Goal: Check status: Check status

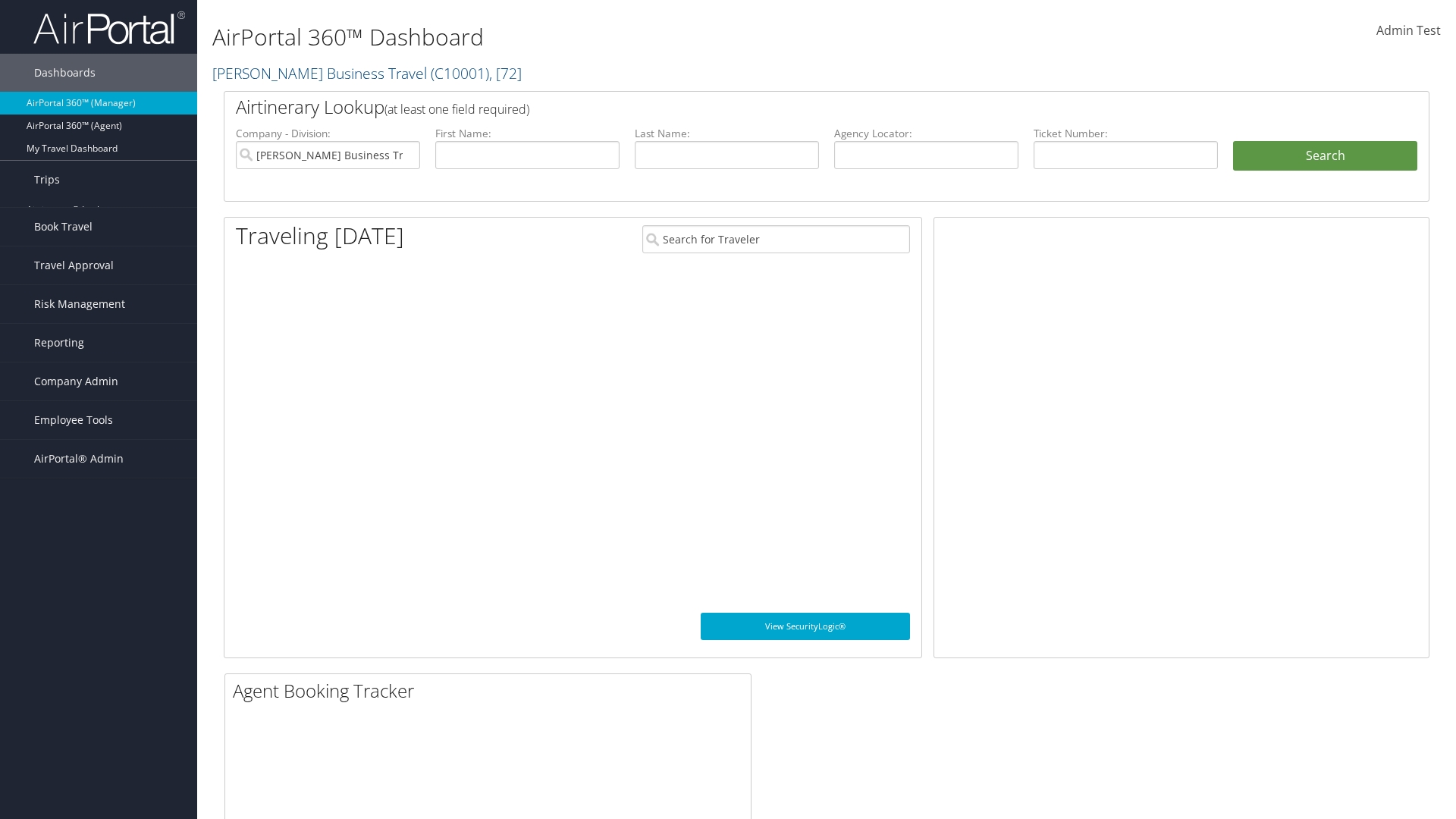
click at [99, 244] on link "Past Trips" at bounding box center [99, 255] width 197 height 22
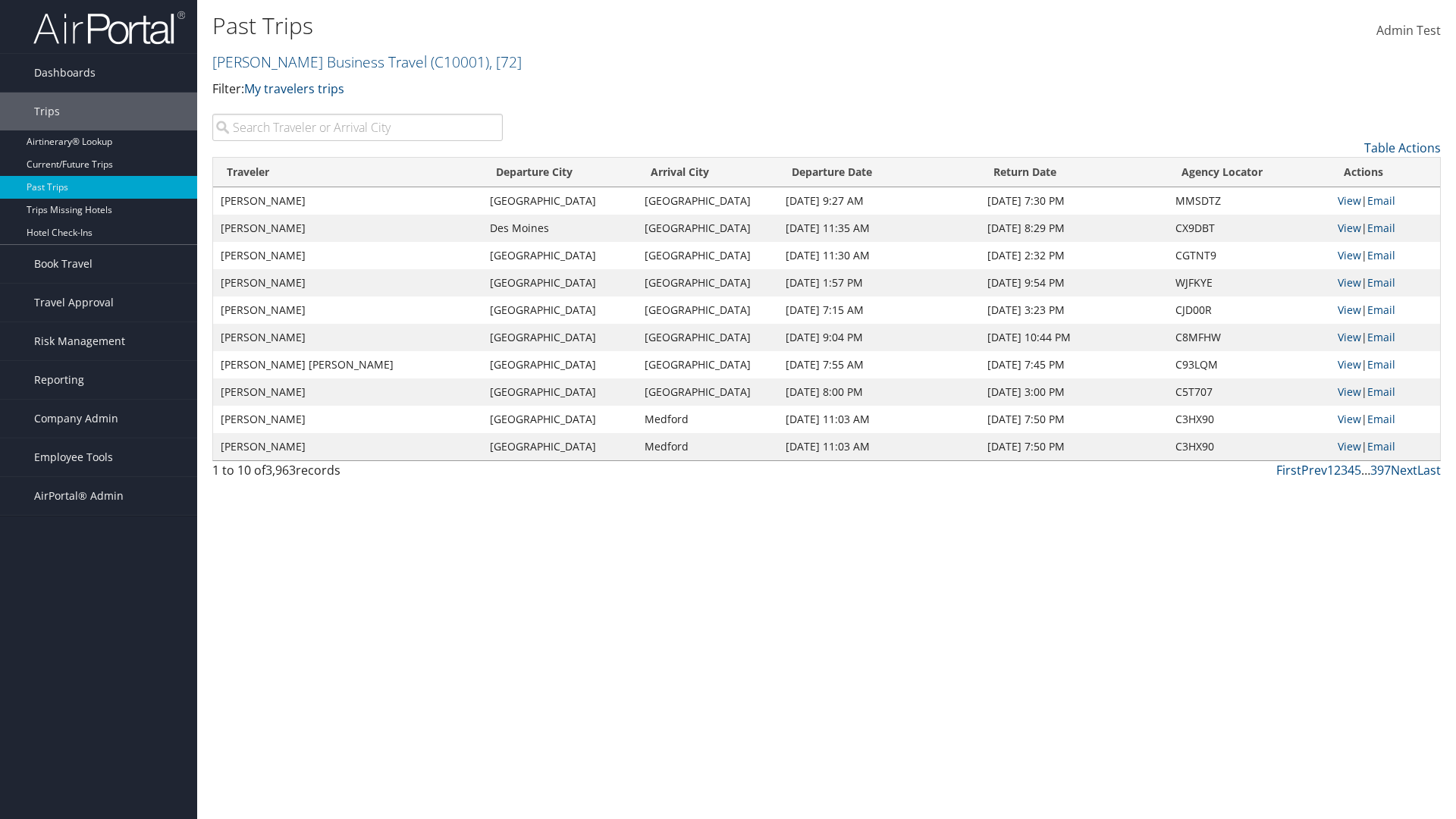
click at [357, 128] on input "search" at bounding box center [357, 127] width 291 height 27
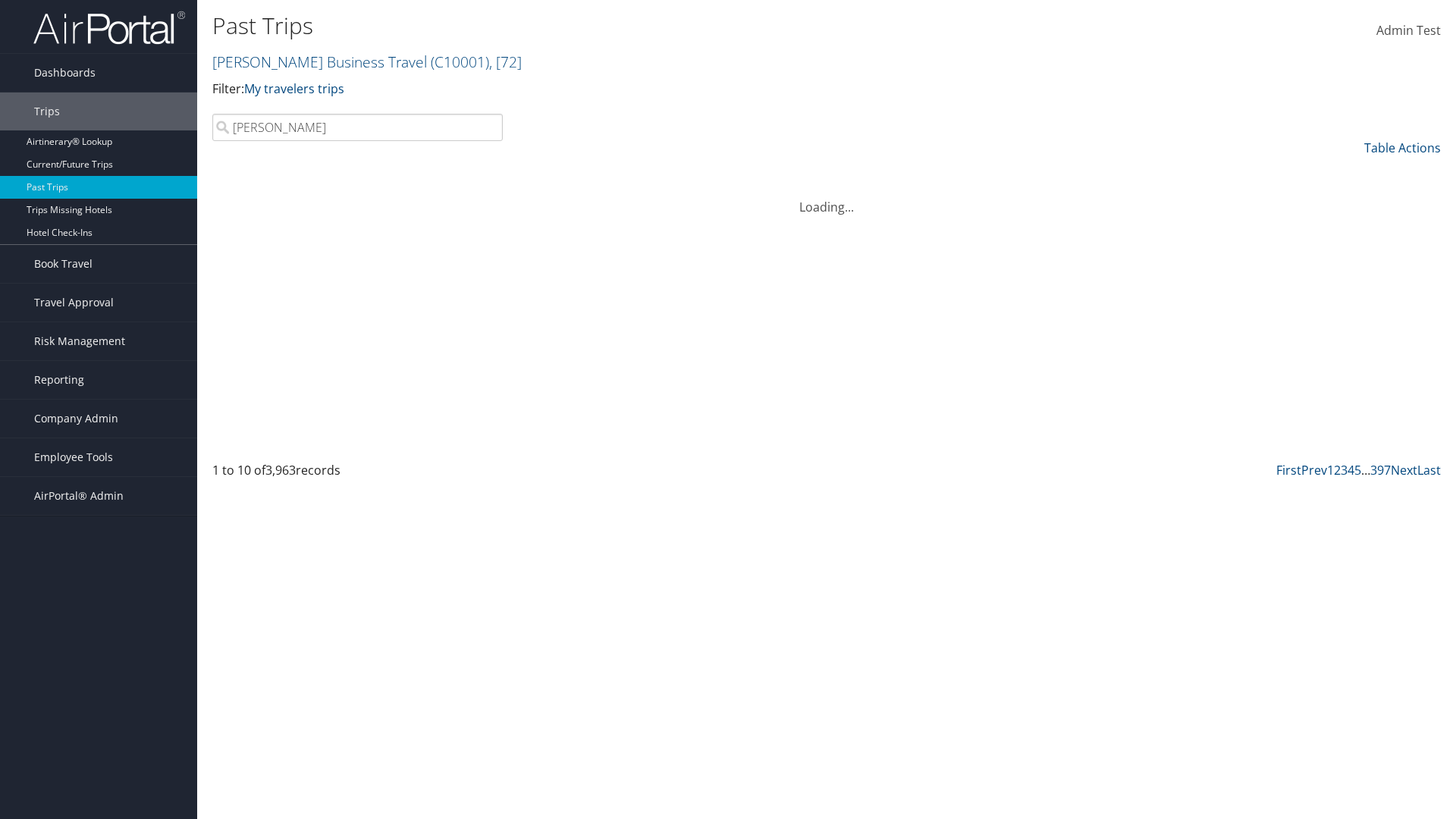
type input "[PERSON_NAME]"
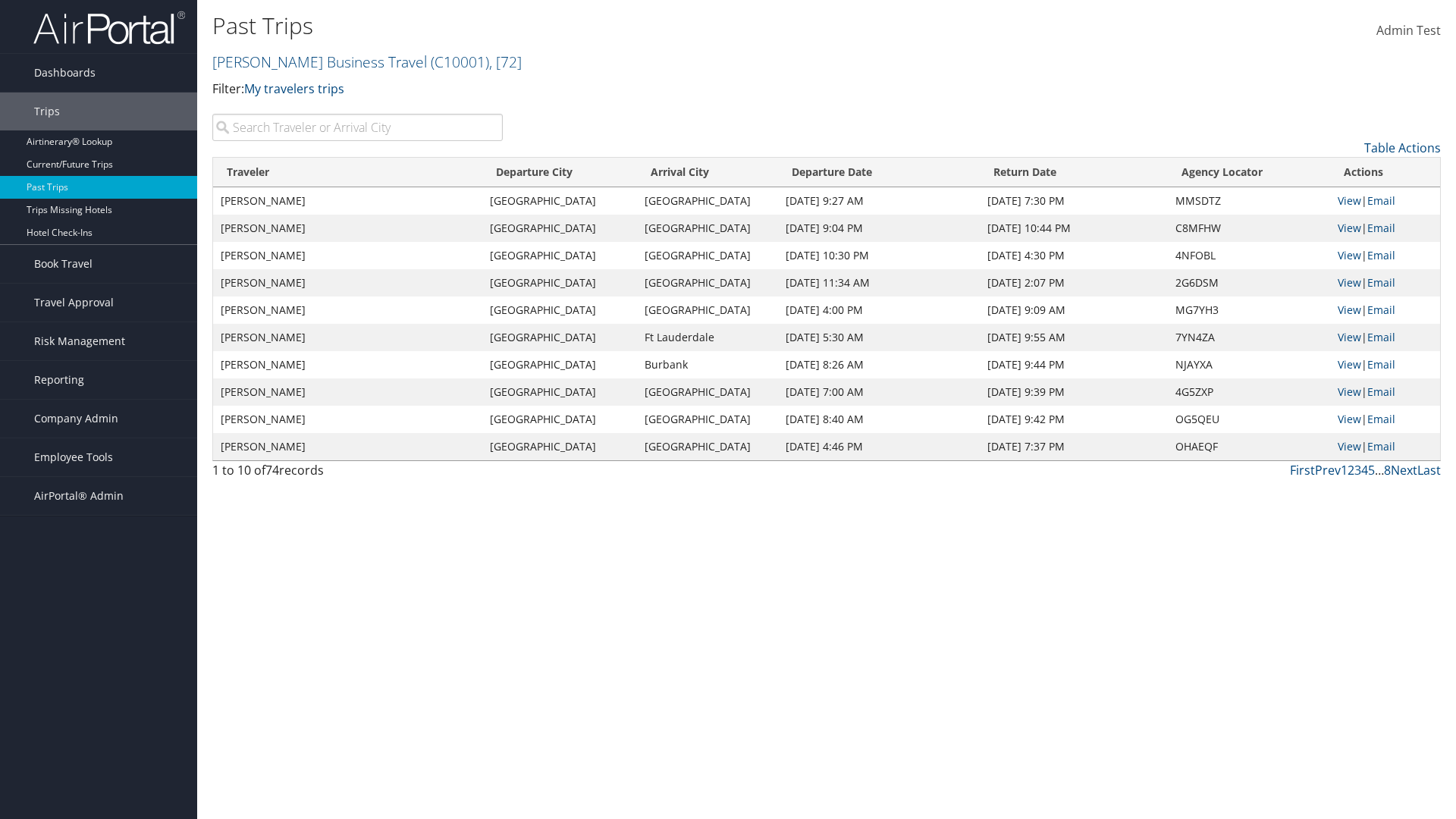
click at [357, 128] on input "search" at bounding box center [357, 127] width 291 height 27
type input "[GEOGRAPHIC_DATA]"
